Goal: Navigation & Orientation: Find specific page/section

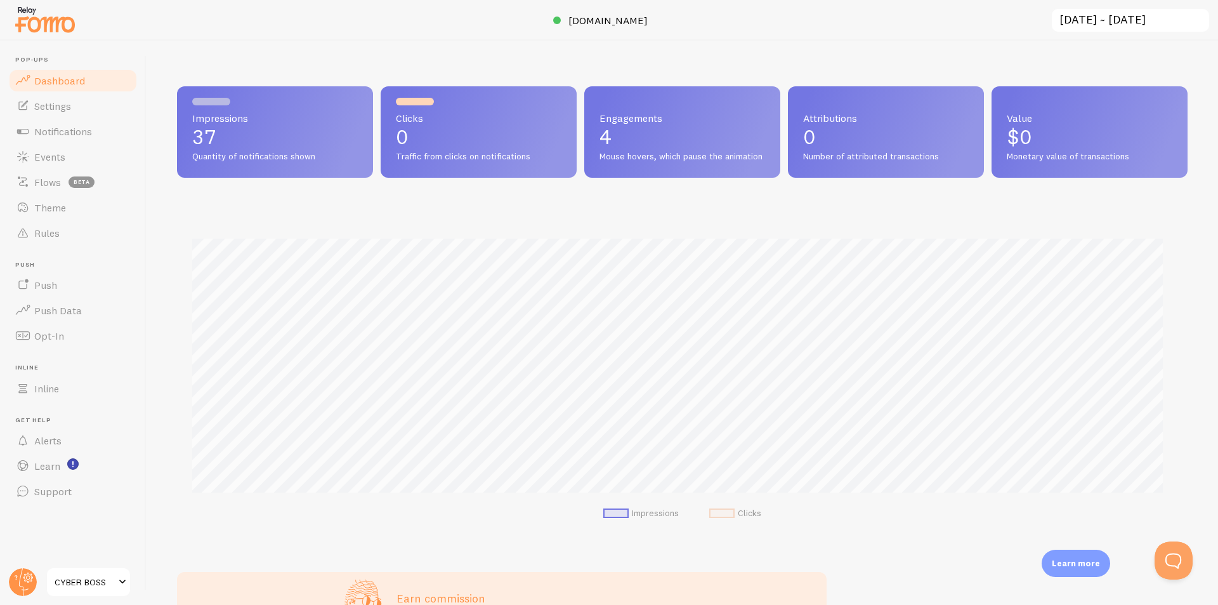
scroll to position [333, 1001]
